Goal: Task Accomplishment & Management: Use online tool/utility

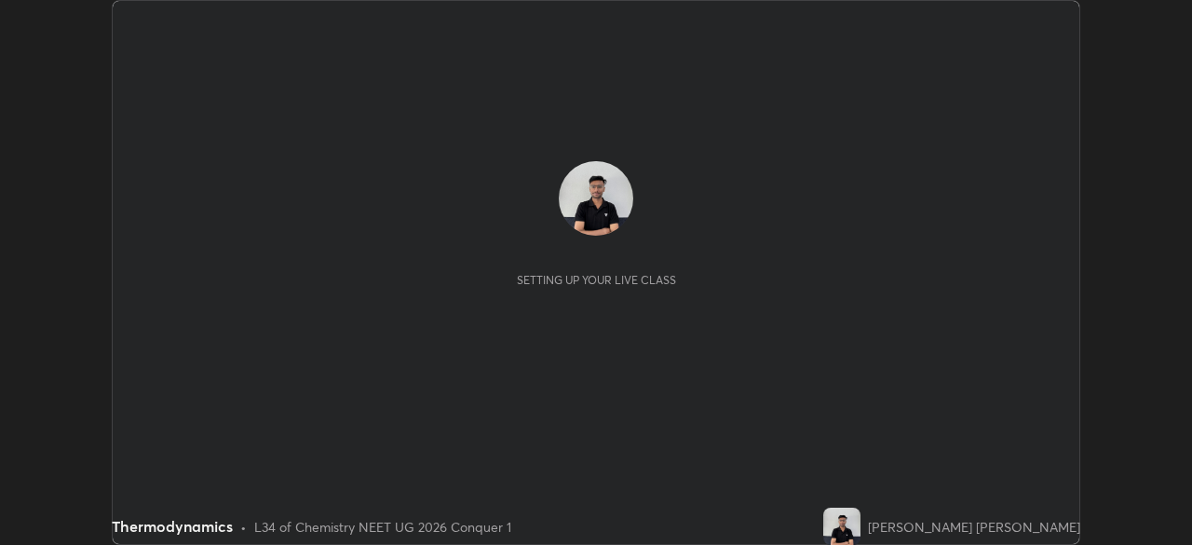
scroll to position [545, 1192]
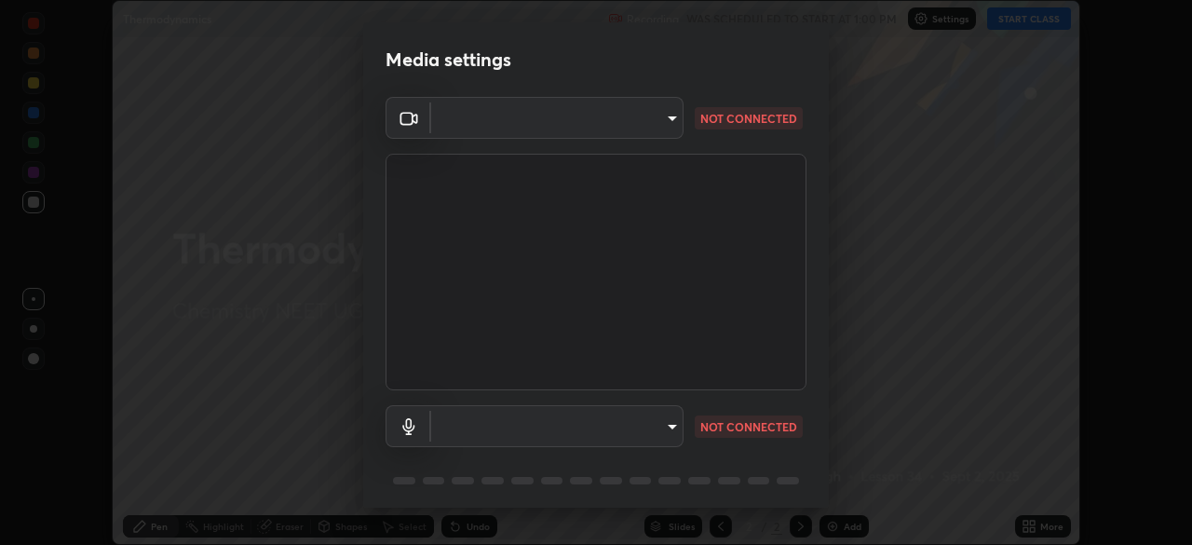
type input "a3d1e63d3991e7523db5491010b6dcb93186c3c444486d9abc4830aae806e346"
type input "4911c24677a320ea05971e84c4a145a251b81c40be67ca7b2c4a6bbeca56c929"
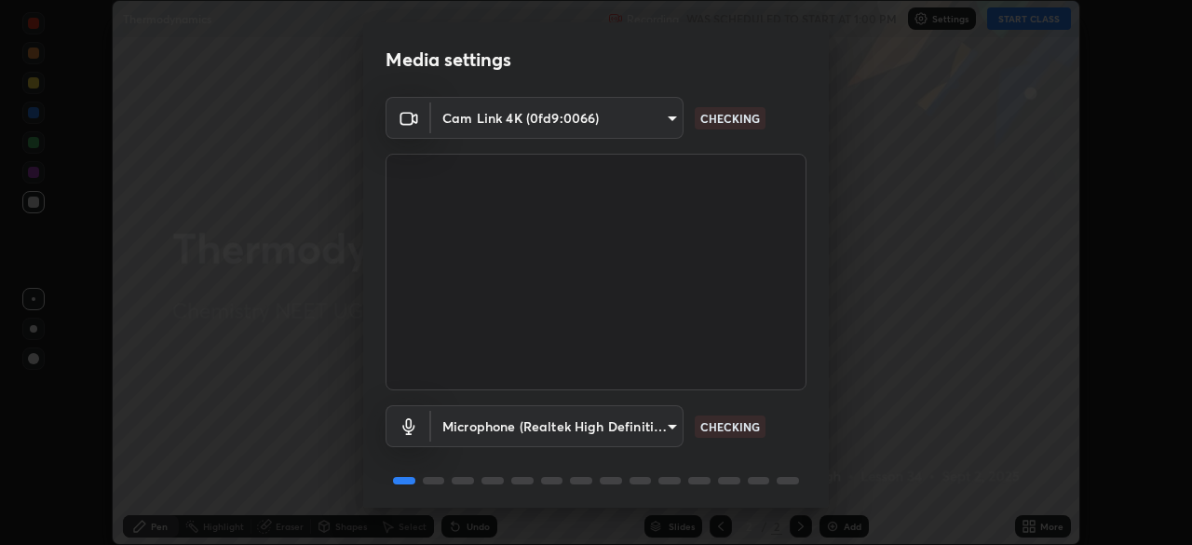
scroll to position [66, 0]
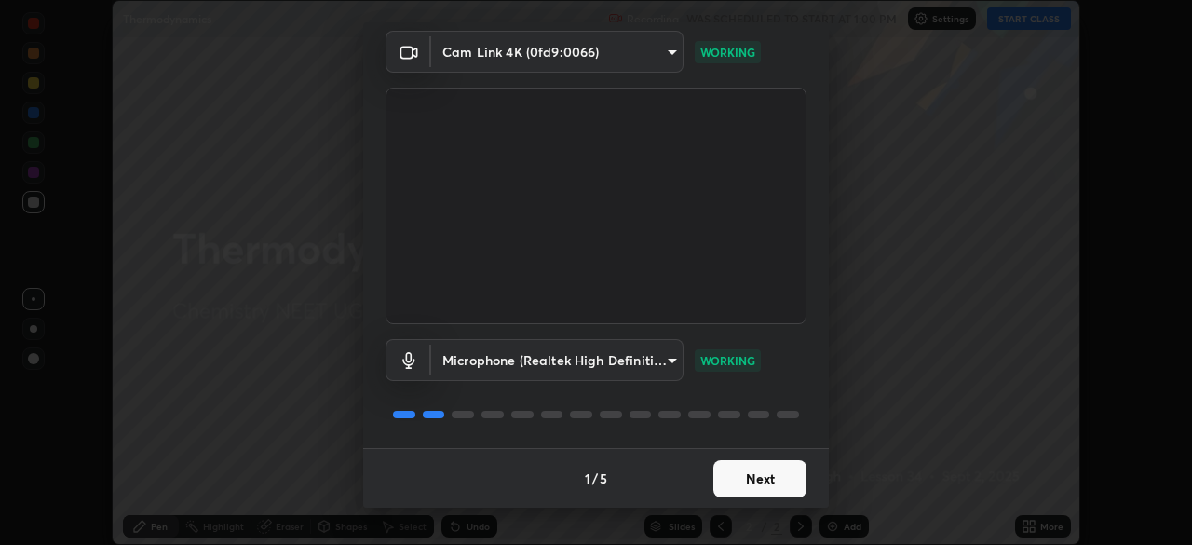
click at [778, 475] on button "Next" at bounding box center [759, 478] width 93 height 37
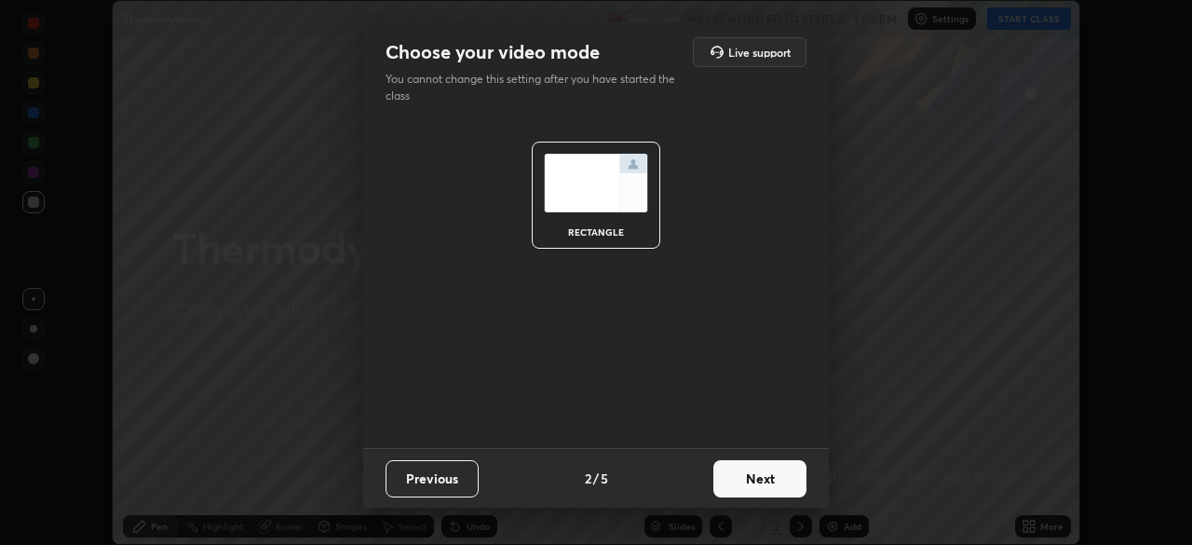
click at [781, 474] on button "Next" at bounding box center [759, 478] width 93 height 37
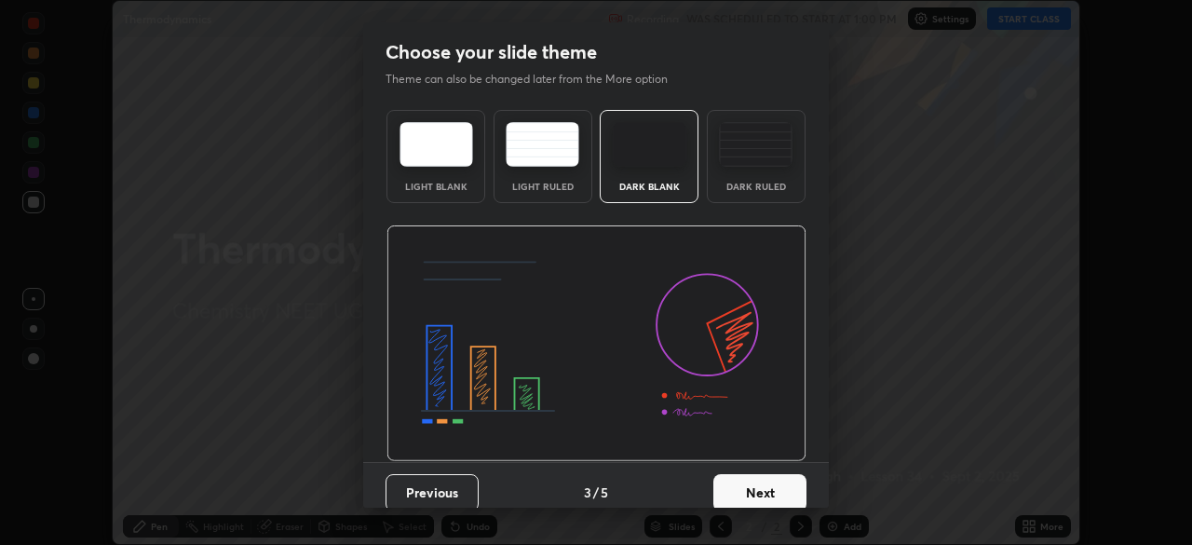
click at [778, 157] on img at bounding box center [756, 144] width 74 height 45
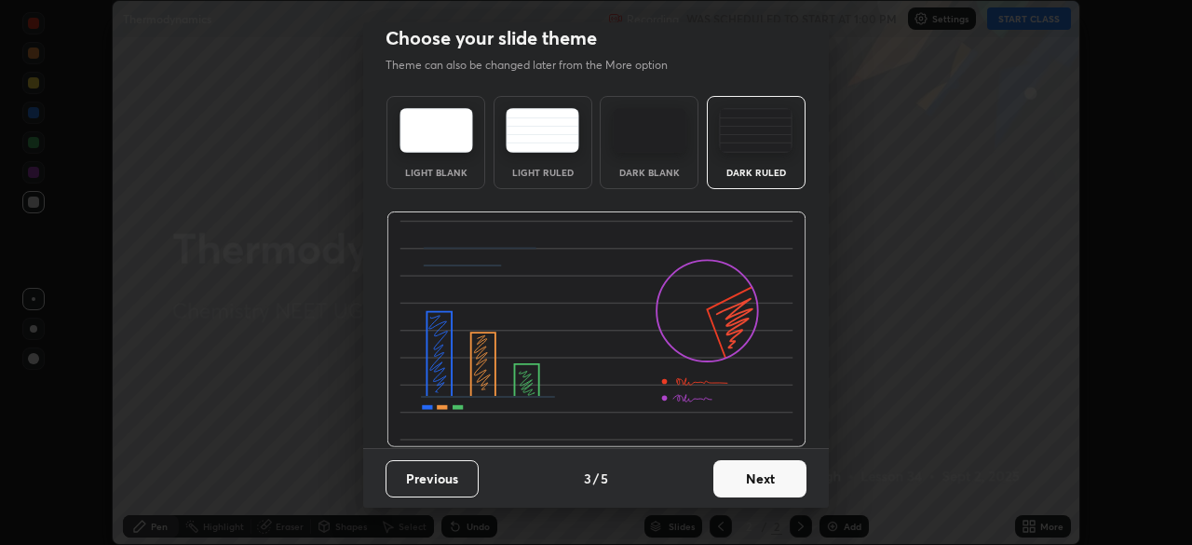
click at [764, 473] on button "Next" at bounding box center [759, 478] width 93 height 37
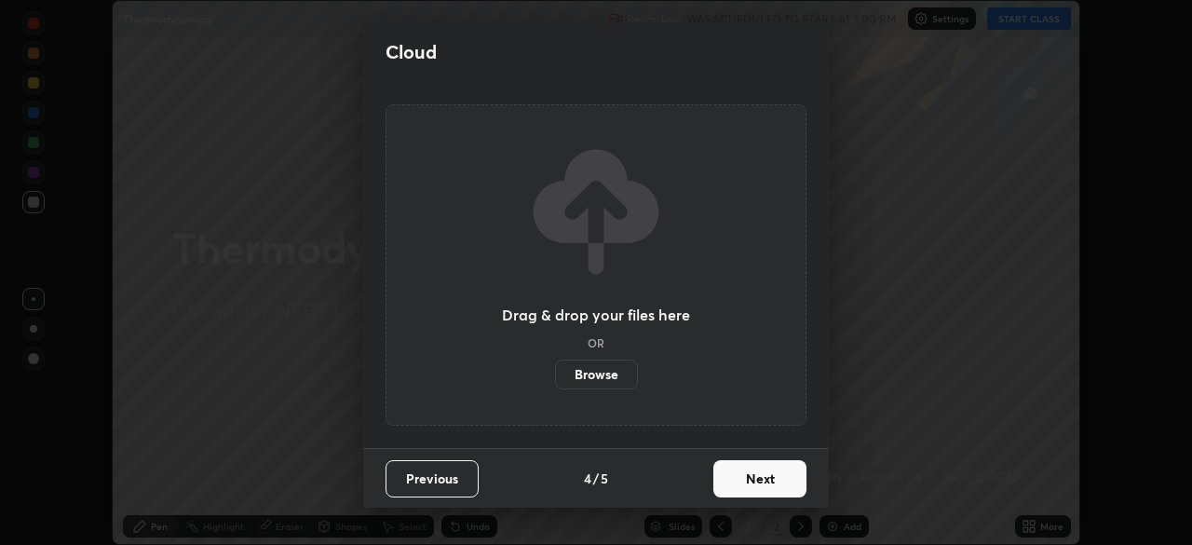
click at [765, 477] on button "Next" at bounding box center [759, 478] width 93 height 37
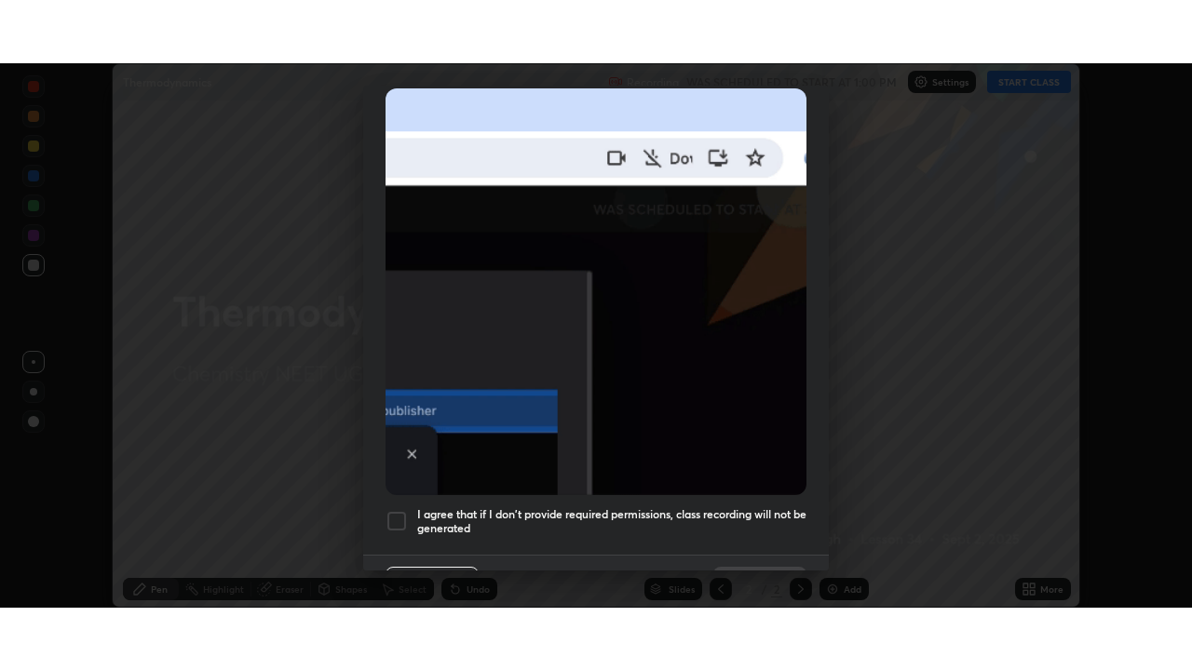
scroll to position [446, 0]
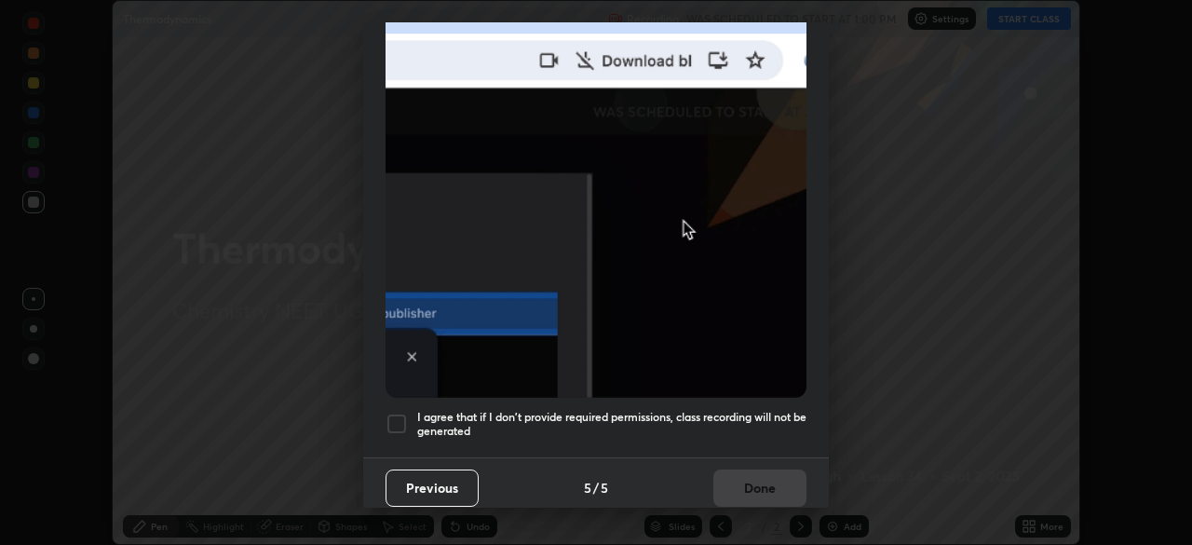
click at [400, 424] on div at bounding box center [397, 424] width 22 height 22
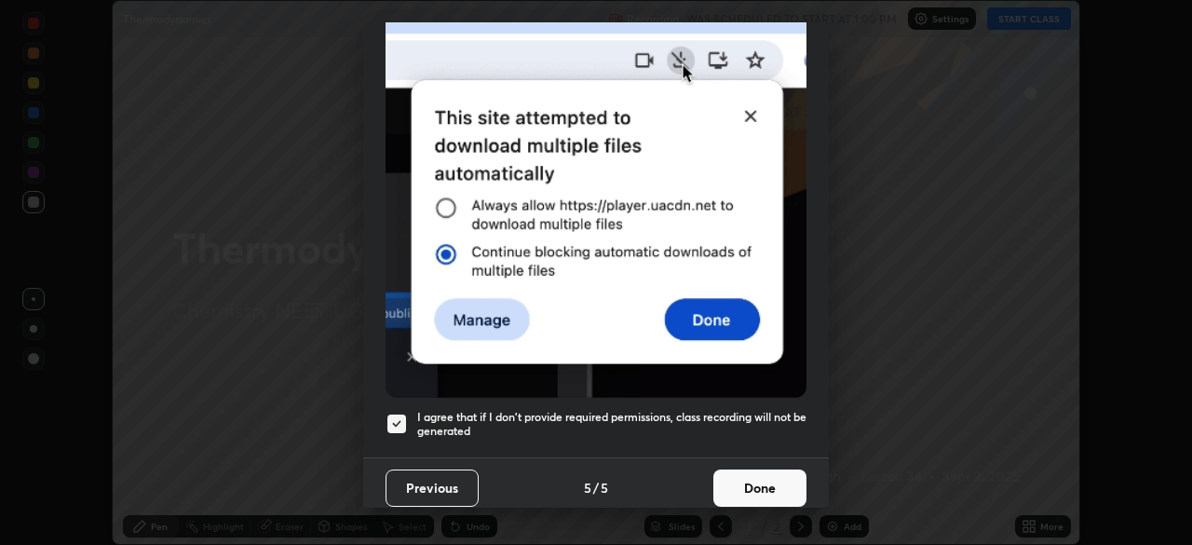
click at [779, 476] on button "Done" at bounding box center [759, 487] width 93 height 37
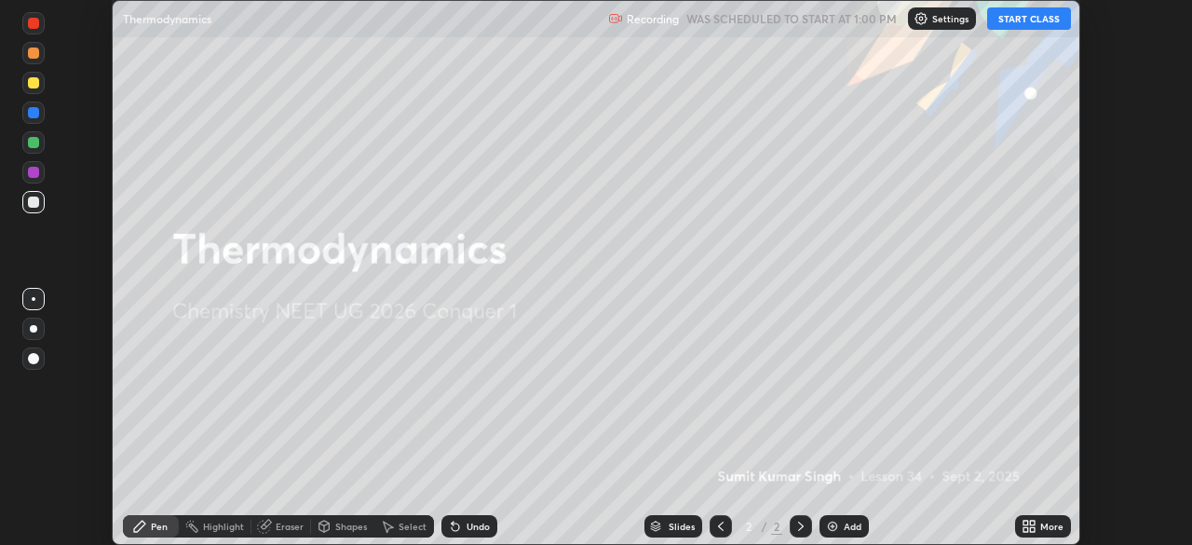
click at [1040, 526] on div "More" at bounding box center [1051, 525] width 23 height 9
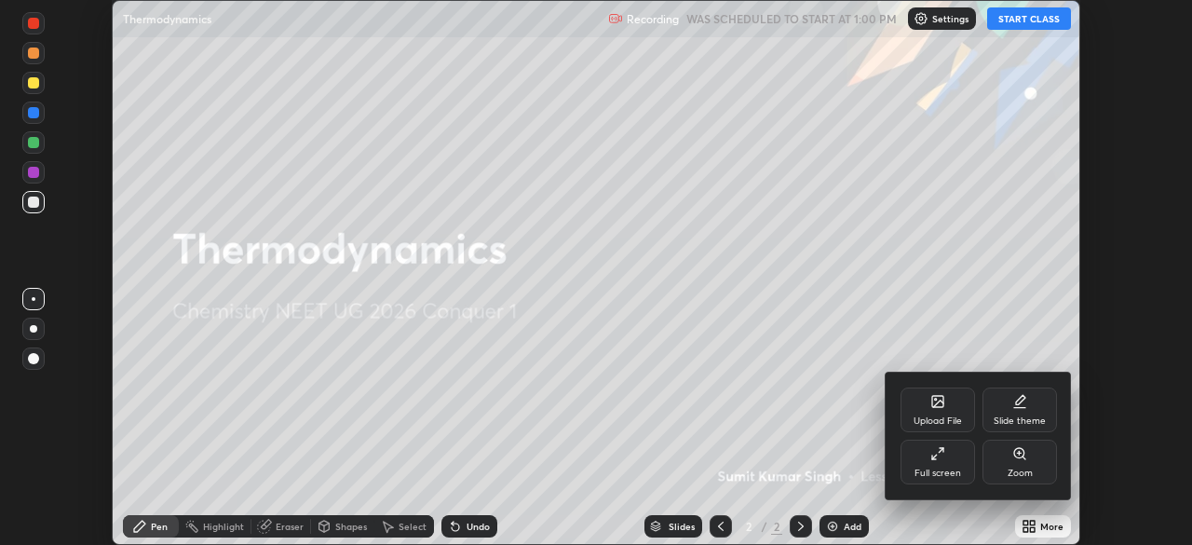
click at [943, 460] on icon at bounding box center [937, 453] width 15 height 15
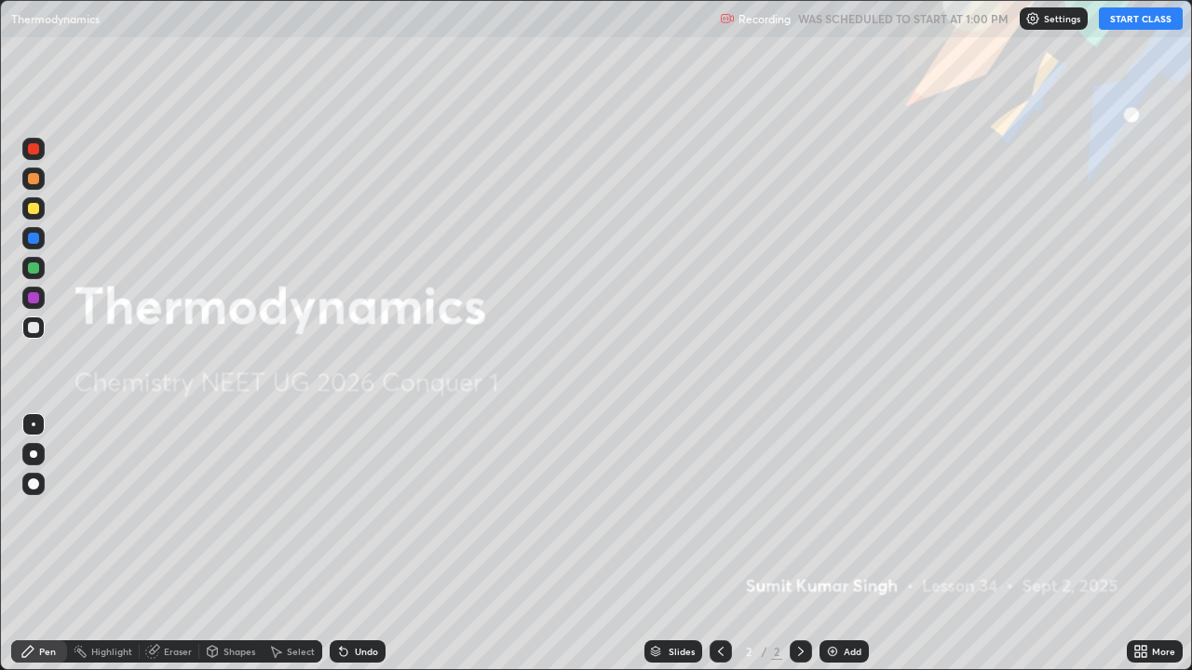
scroll to position [670, 1192]
click at [1123, 25] on button "START CLASS" at bounding box center [1141, 18] width 84 height 22
click at [844, 544] on div "Add" at bounding box center [853, 651] width 18 height 9
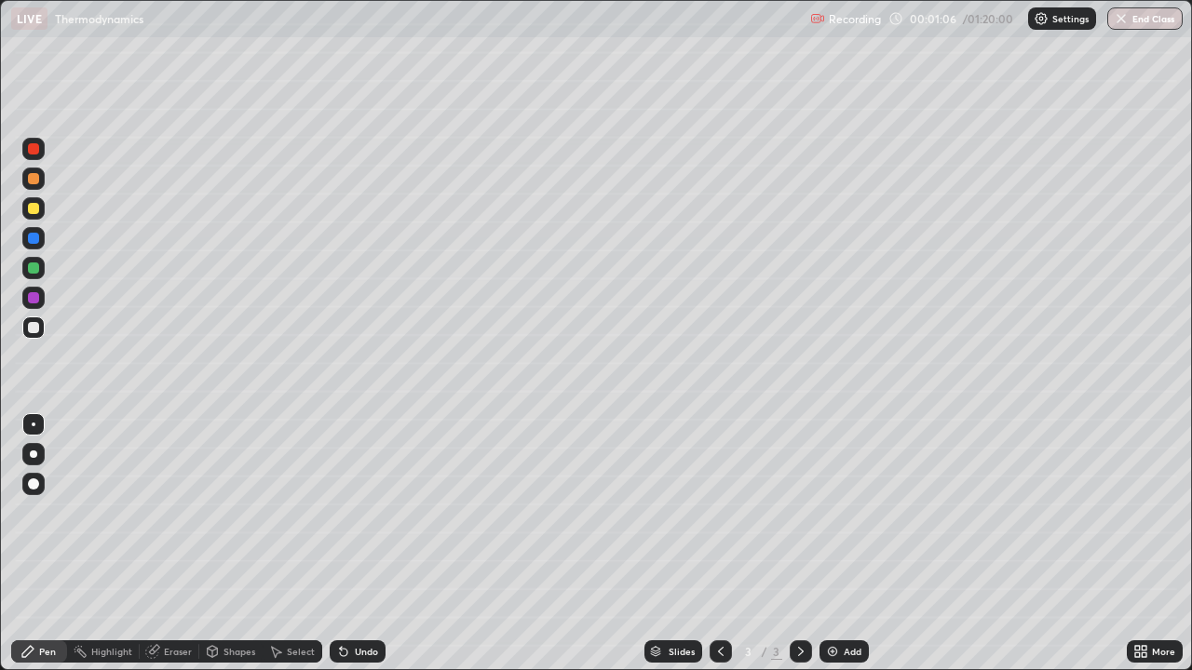
click at [218, 544] on icon at bounding box center [212, 651] width 15 height 15
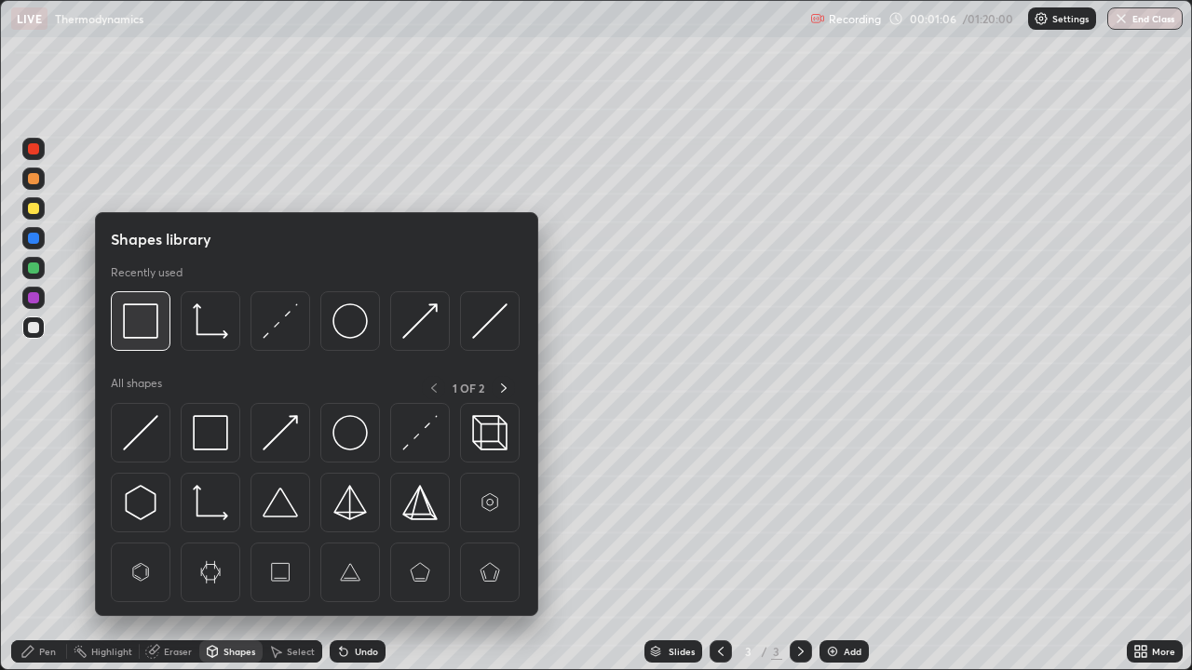
click at [147, 336] on img at bounding box center [140, 321] width 35 height 35
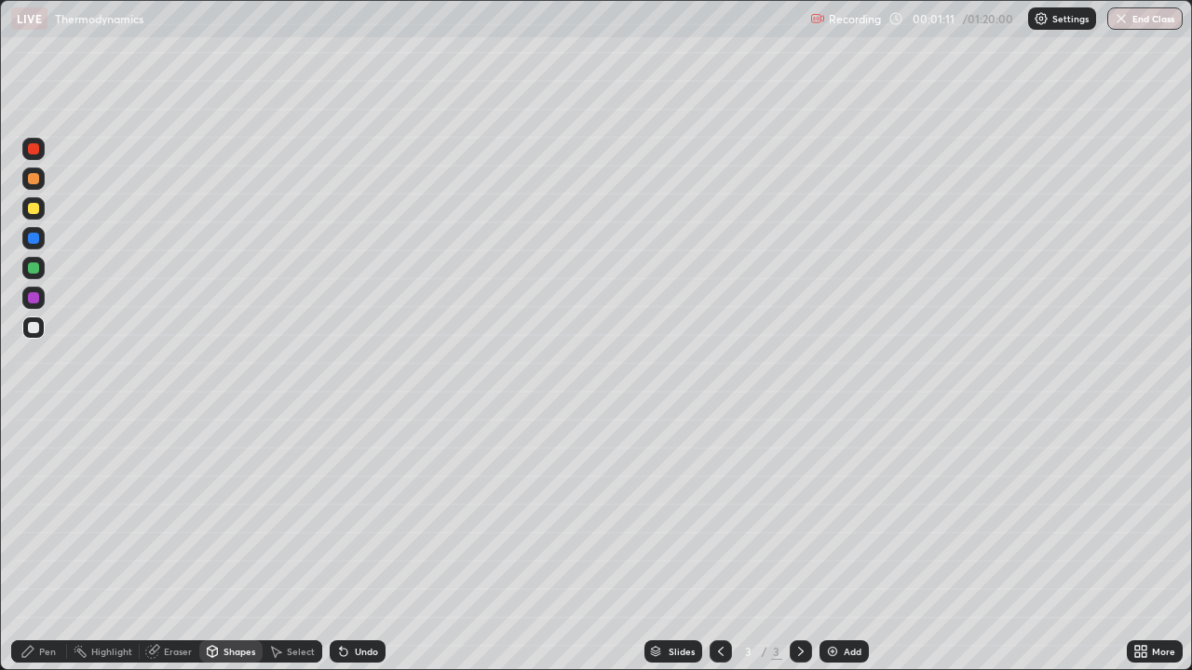
click at [45, 544] on div "Pen" at bounding box center [39, 652] width 56 height 22
click at [31, 483] on div at bounding box center [33, 484] width 11 height 11
click at [37, 303] on div at bounding box center [33, 298] width 22 height 22
click at [837, 544] on div "Slides 3 / 3 Add" at bounding box center [756, 651] width 741 height 37
click at [825, 544] on img at bounding box center [832, 651] width 15 height 15
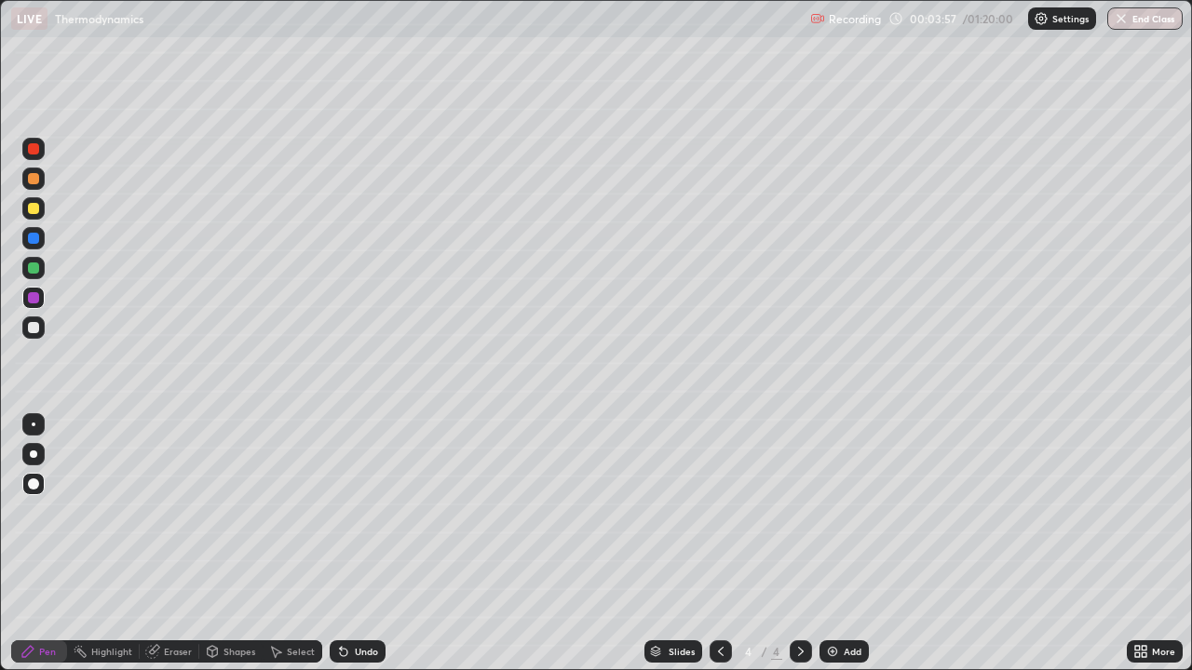
click at [42, 332] on div at bounding box center [33, 328] width 22 height 22
click at [834, 544] on img at bounding box center [832, 651] width 15 height 15
click at [41, 300] on div at bounding box center [33, 298] width 22 height 22
click at [713, 544] on icon at bounding box center [720, 651] width 15 height 15
click at [799, 544] on icon at bounding box center [801, 651] width 6 height 9
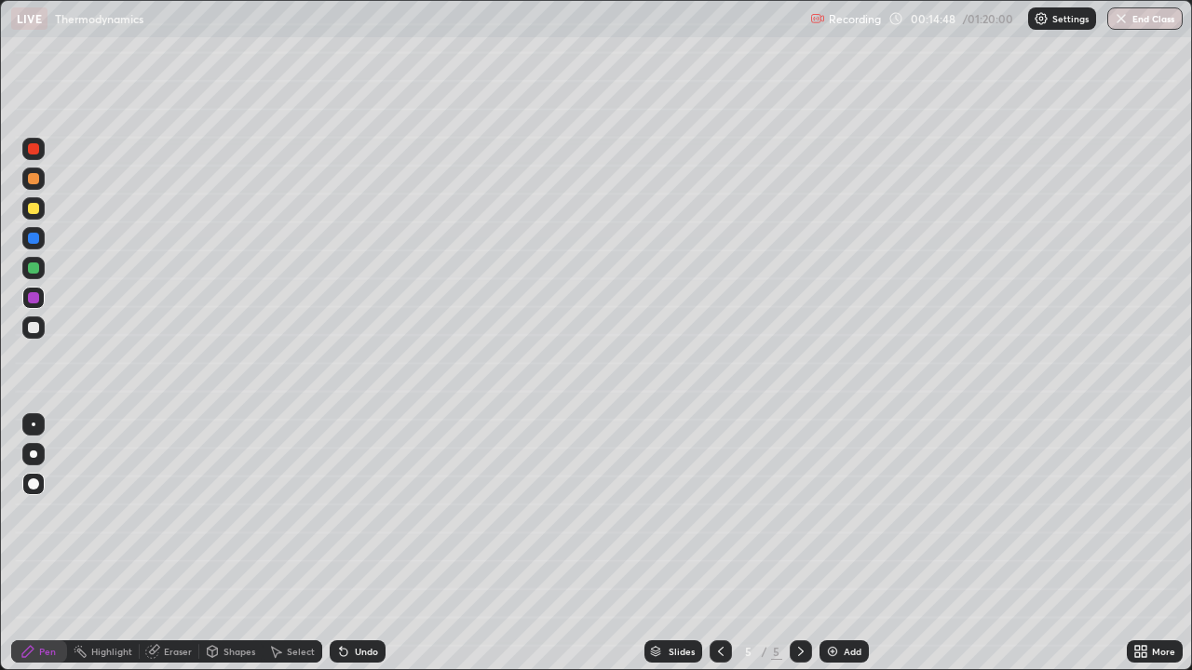
click at [833, 544] on img at bounding box center [832, 651] width 15 height 15
click at [36, 478] on div at bounding box center [33, 484] width 22 height 22
click at [37, 329] on div at bounding box center [33, 327] width 11 height 11
click at [346, 544] on icon at bounding box center [343, 651] width 15 height 15
click at [156, 544] on div "Eraser" at bounding box center [170, 652] width 60 height 22
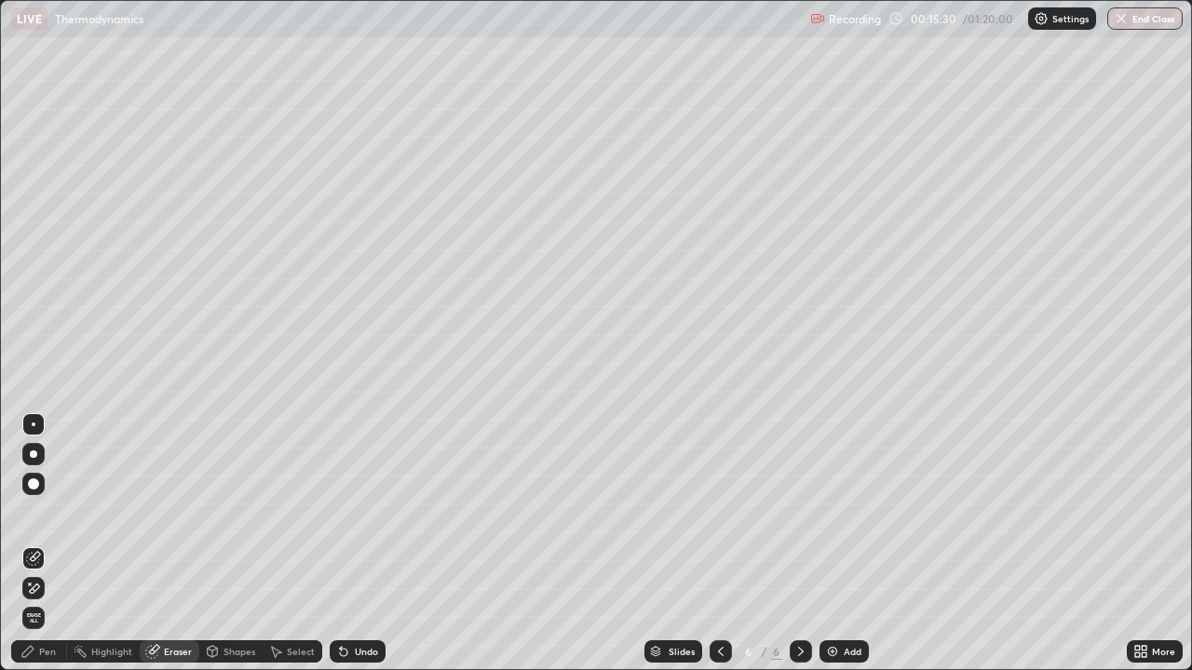
click at [42, 544] on div "Pen" at bounding box center [39, 651] width 56 height 37
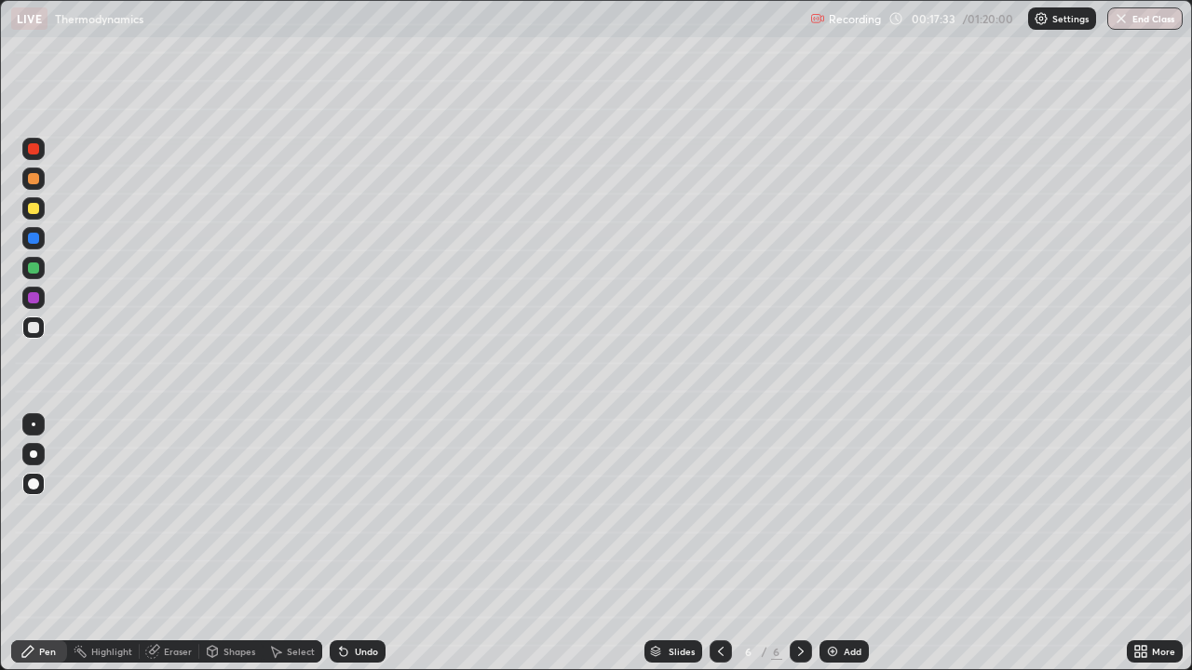
click at [38, 154] on div at bounding box center [33, 149] width 22 height 22
click at [837, 544] on img at bounding box center [832, 651] width 15 height 15
click at [364, 544] on div "Undo" at bounding box center [366, 651] width 23 height 9
click at [359, 544] on div "Undo" at bounding box center [358, 652] width 56 height 22
click at [355, 544] on div "Undo" at bounding box center [366, 651] width 23 height 9
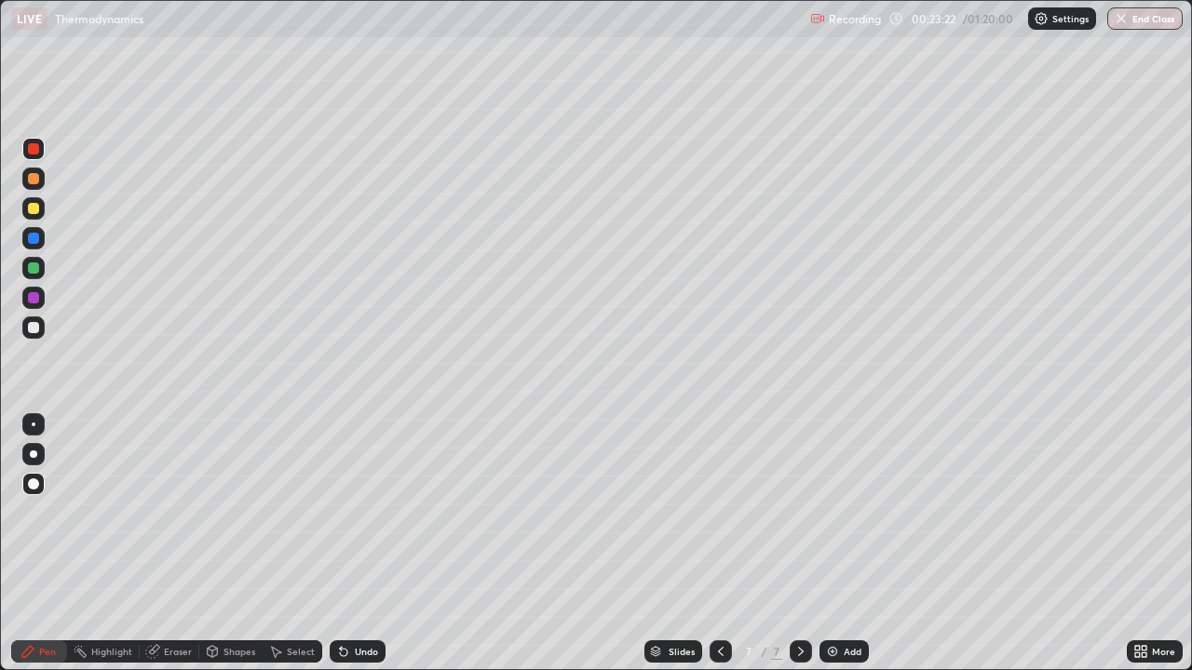
click at [34, 327] on div at bounding box center [33, 327] width 11 height 11
click at [833, 544] on img at bounding box center [832, 651] width 15 height 15
click at [33, 301] on div at bounding box center [33, 297] width 11 height 11
click at [32, 329] on div at bounding box center [33, 327] width 11 height 11
click at [32, 151] on div at bounding box center [33, 148] width 11 height 11
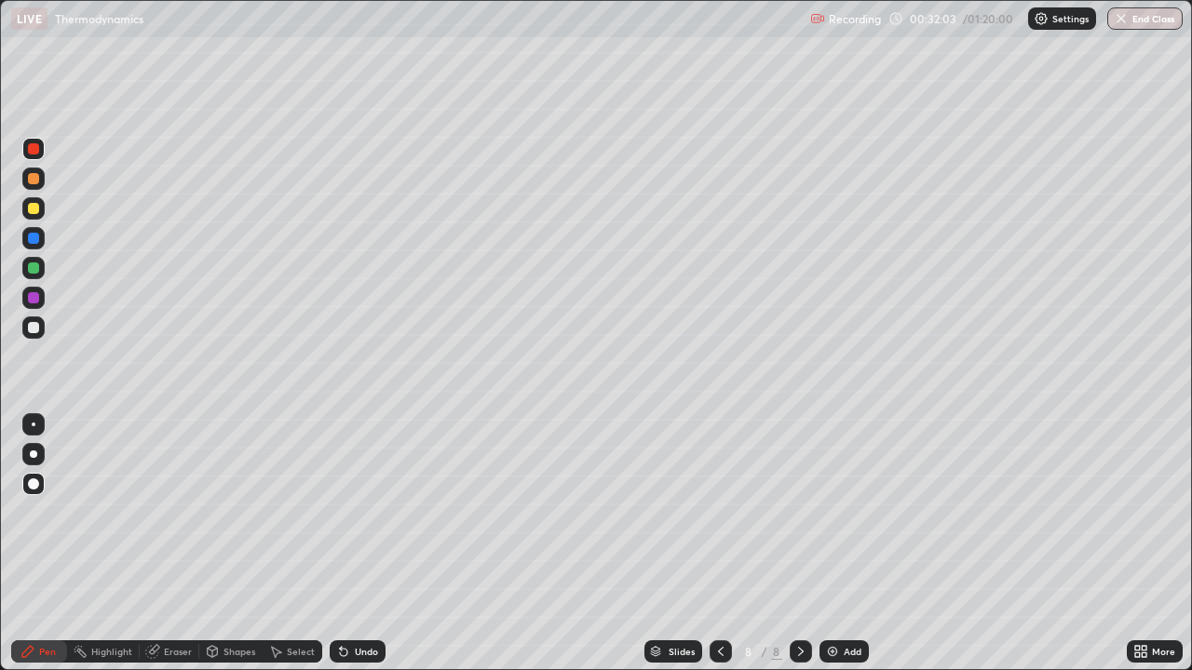
click at [832, 544] on img at bounding box center [832, 651] width 15 height 15
click at [826, 544] on img at bounding box center [832, 651] width 15 height 15
click at [346, 544] on div "Undo" at bounding box center [358, 652] width 56 height 22
click at [34, 332] on div at bounding box center [33, 327] width 11 height 11
click at [359, 544] on div "Undo" at bounding box center [366, 651] width 23 height 9
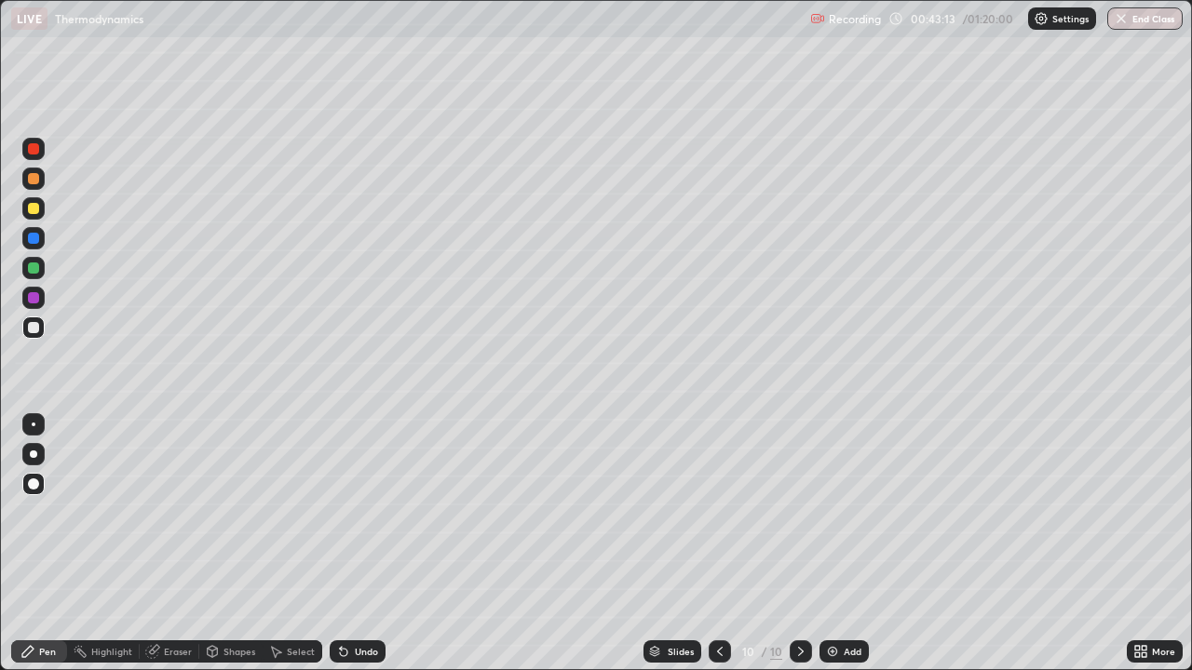
click at [833, 544] on img at bounding box center [832, 651] width 15 height 15
click at [355, 544] on div "Undo" at bounding box center [366, 651] width 23 height 9
click at [359, 544] on div "Undo" at bounding box center [358, 652] width 56 height 22
click at [360, 544] on div "Undo" at bounding box center [366, 651] width 23 height 9
click at [358, 544] on div "Undo" at bounding box center [366, 651] width 23 height 9
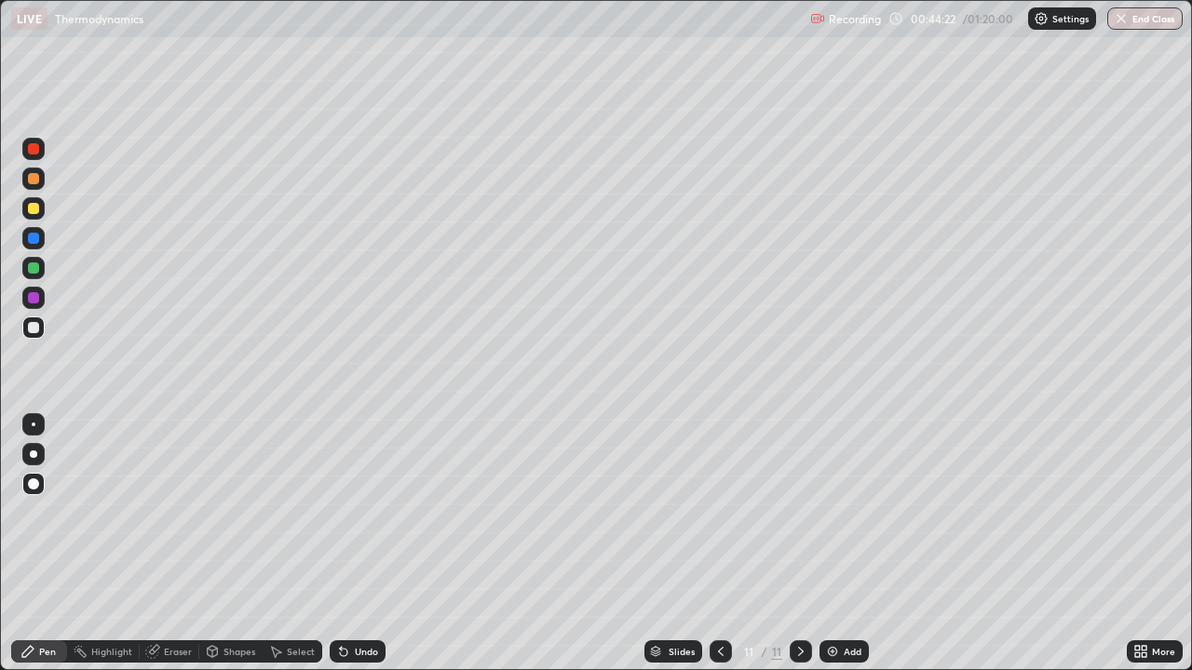
click at [34, 298] on div at bounding box center [33, 297] width 11 height 11
